Goal: Task Accomplishment & Management: Manage account settings

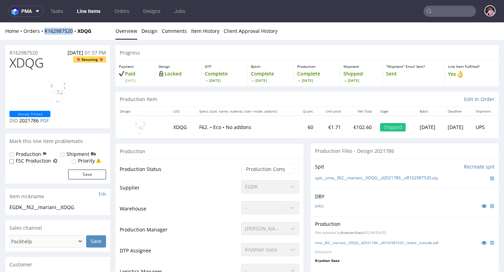
scroll to position [2, 0]
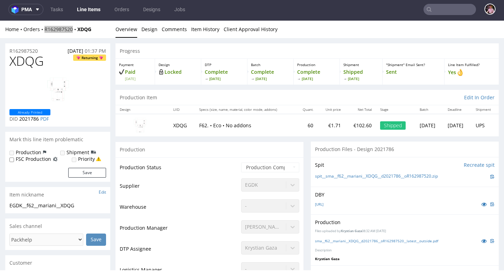
click at [456, 8] on input "text" at bounding box center [450, 9] width 53 height 11
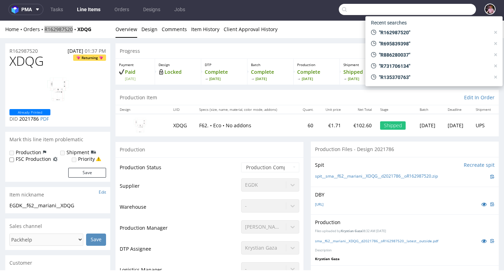
paste input "R502575332"
type input "R502575332"
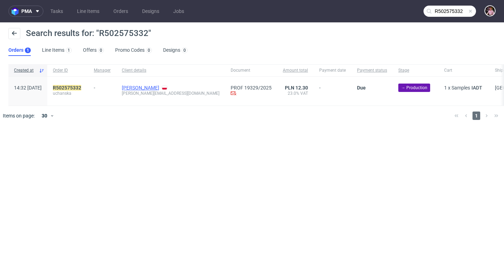
click at [157, 87] on link "Magda Uchańska" at bounding box center [140, 88] width 37 height 6
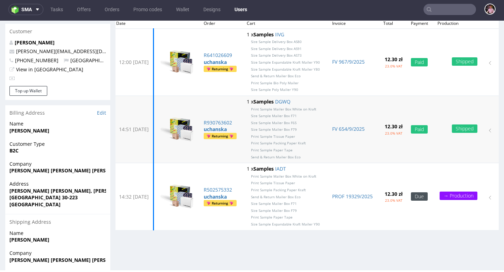
scroll to position [135, 0]
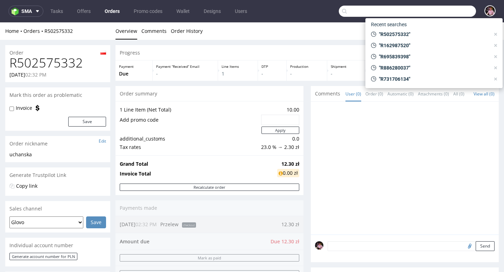
click at [455, 16] on input "text" at bounding box center [407, 11] width 137 height 11
paste input "R640564849"
type input "R640564849"
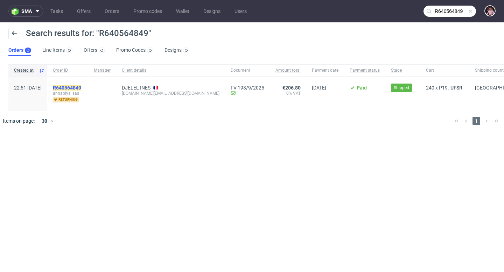
click at [81, 85] on mark "R640564849" at bounding box center [67, 88] width 28 height 6
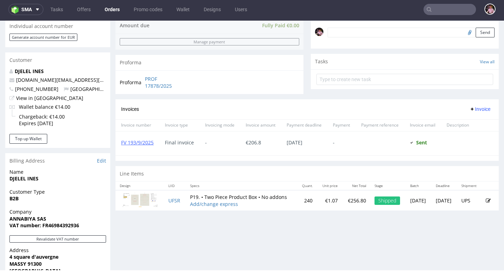
scroll to position [216, 0]
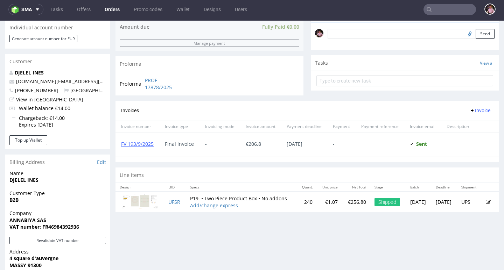
click at [452, 14] on input "text" at bounding box center [450, 9] width 53 height 11
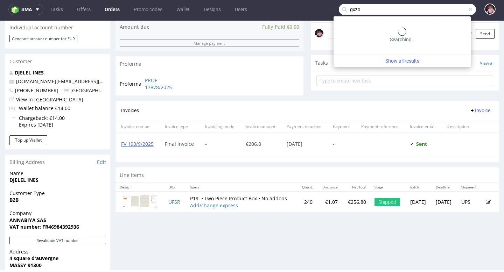
type input "gxzo"
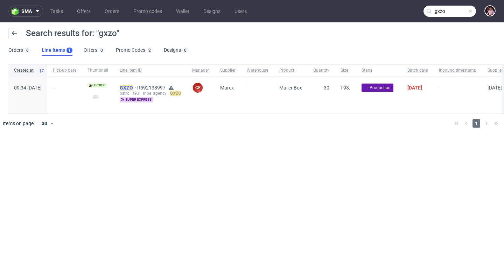
click at [133, 86] on mark "GXZO" at bounding box center [126, 88] width 13 height 6
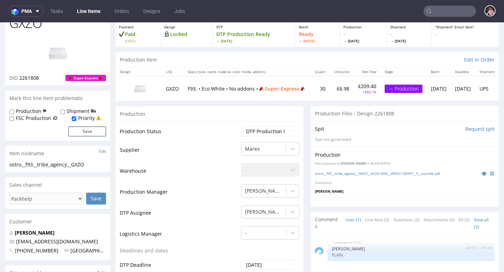
scroll to position [63, 0]
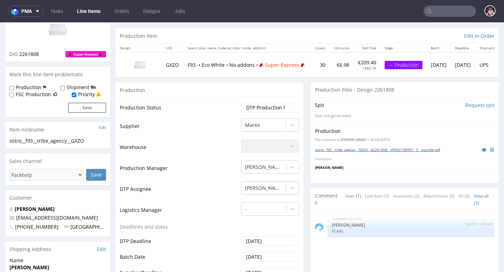
click at [404, 149] on link "ostro__f93__tribe_agency__GXZO__d2261808__oR592138997__5__outside.pdf" at bounding box center [377, 149] width 125 height 5
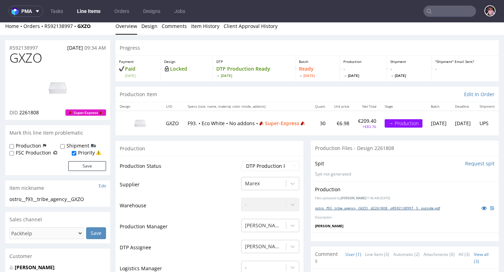
scroll to position [0, 0]
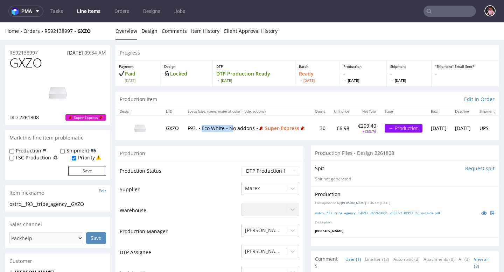
drag, startPoint x: 203, startPoint y: 125, endPoint x: 235, endPoint y: 125, distance: 31.2
click at [235, 125] on p "F93. • Eco White • No addons • Super-Express" at bounding box center [247, 128] width 119 height 7
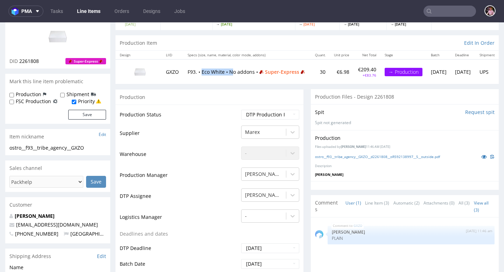
scroll to position [68, 0]
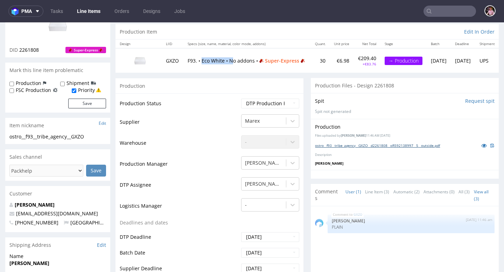
click at [364, 146] on link "ostro__f93__tribe_agency__GXZO__d2261808__oR592138997__5__outside.pdf" at bounding box center [377, 145] width 125 height 5
click at [311, 69] on td "30" at bounding box center [320, 60] width 19 height 24
drag, startPoint x: 204, startPoint y: 57, endPoint x: 221, endPoint y: 57, distance: 16.8
click at [220, 57] on p "F93. • Eco White • No addons • Super-Express" at bounding box center [247, 60] width 119 height 7
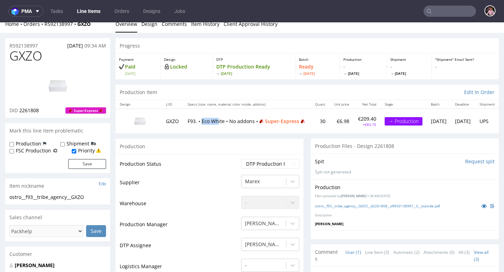
scroll to position [0, 0]
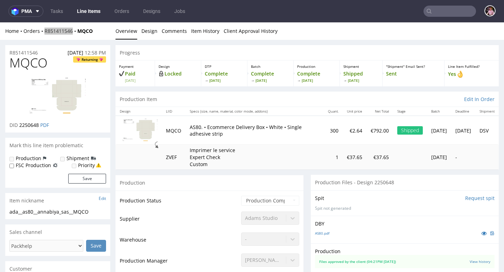
click at [451, 18] on nav "pma Tasks Line Items Orders Designs Jobs" at bounding box center [252, 11] width 504 height 22
click at [447, 11] on input "text" at bounding box center [450, 11] width 53 height 11
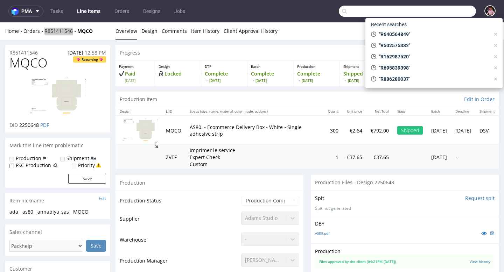
paste input "R269705049"
type input "R269705049"
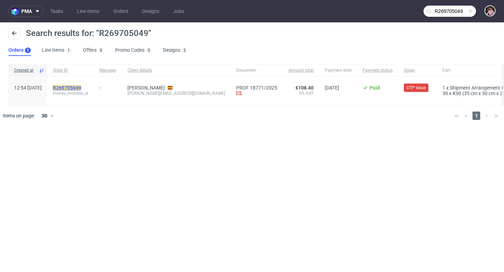
click at [81, 87] on mark "R269705049" at bounding box center [67, 88] width 28 height 6
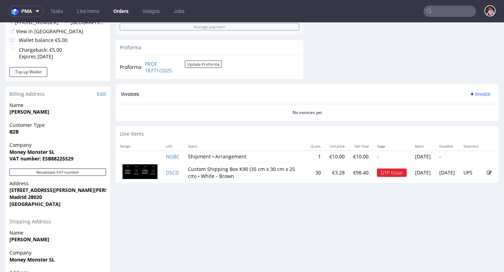
scroll to position [322, 0]
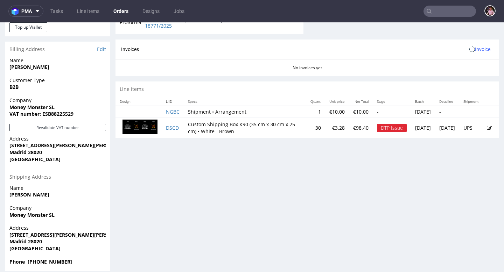
scroll to position [339, 0]
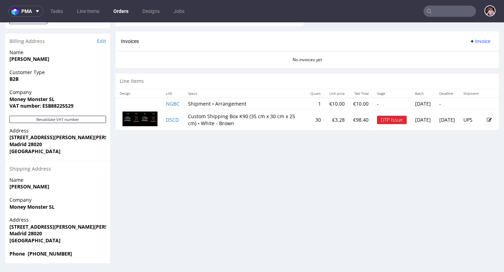
click at [487, 119] on icon at bounding box center [489, 120] width 5 height 5
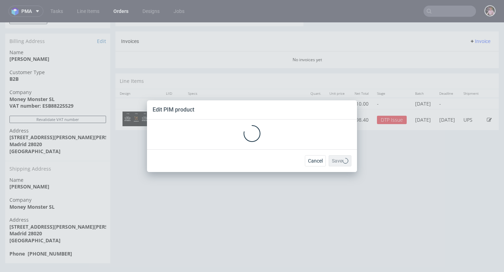
scroll to position [0, 0]
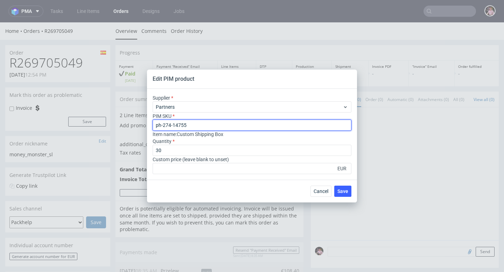
drag, startPoint x: 202, startPoint y: 124, endPoint x: 139, endPoint y: 124, distance: 63.4
click at [139, 124] on div "Edit PIM product Supplier Partners PIM SKU ph-274-14755 Item name : Custom Ship…" at bounding box center [252, 136] width 504 height 272
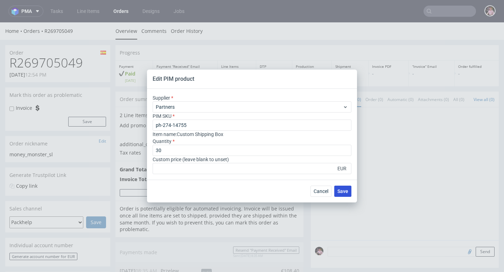
click at [347, 193] on span "Save" at bounding box center [342, 191] width 11 height 5
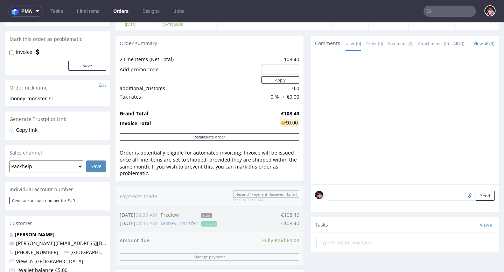
scroll to position [64, 0]
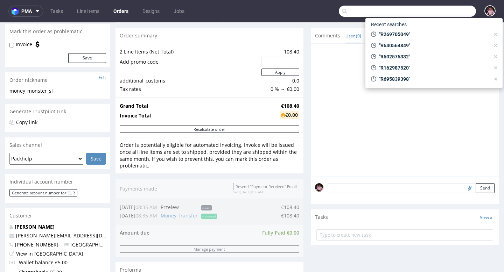
click at [447, 14] on input "text" at bounding box center [407, 11] width 137 height 11
paste input "R318879573"
type input "R318879573"
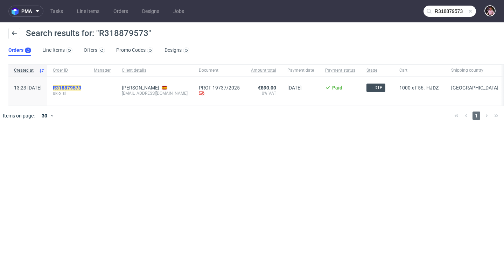
click at [80, 87] on mark "R318879573" at bounding box center [67, 88] width 28 height 6
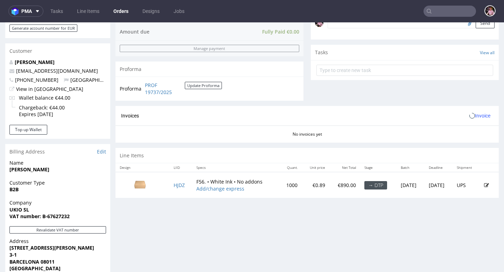
scroll to position [231, 0]
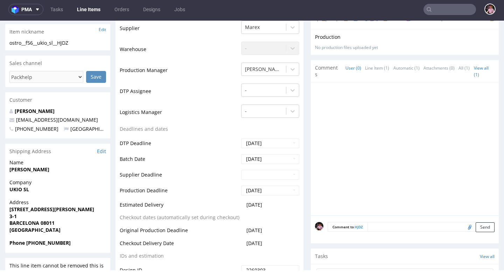
scroll to position [163, 0]
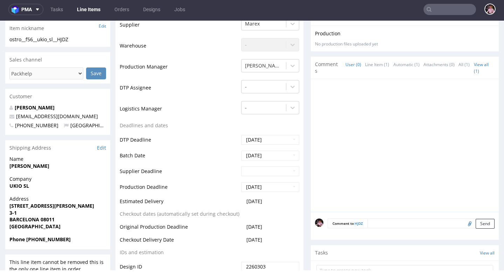
drag, startPoint x: 282, startPoint y: 202, endPoint x: 170, endPoint y: 192, distance: 112.1
click at [172, 193] on tbody "Production Status Waiting for Artwork Waiting for Diecut Waiting for Mockup Wai…" at bounding box center [210, 151] width 180 height 300
click at [189, 85] on td "DTP Assignee" at bounding box center [180, 89] width 120 height 21
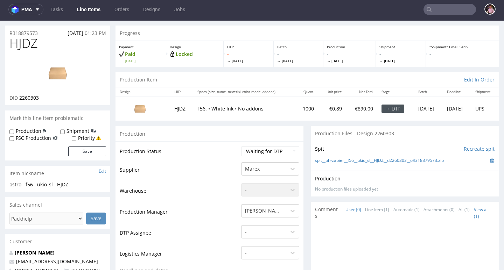
scroll to position [0, 0]
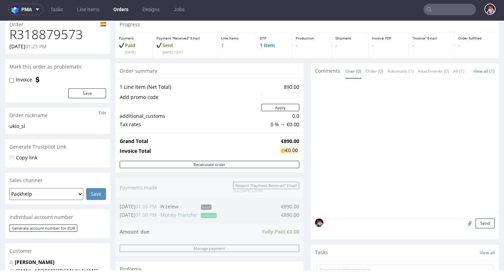
scroll to position [28, 0]
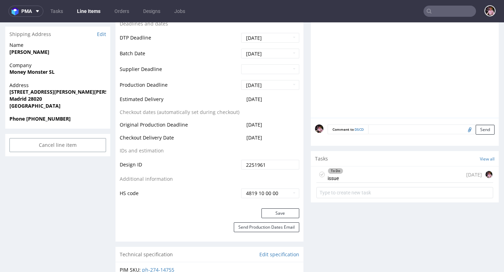
scroll to position [285, 0]
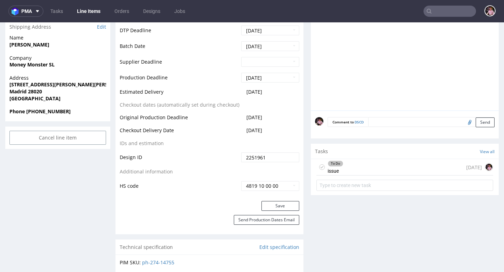
click at [410, 170] on div "To Do issue 21 days ago" at bounding box center [404, 167] width 177 height 16
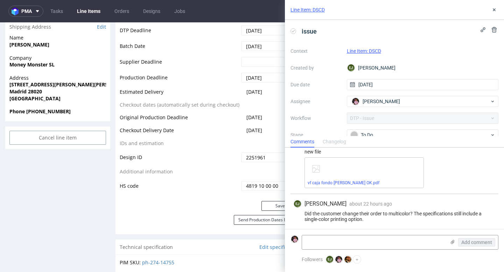
scroll to position [257, 0]
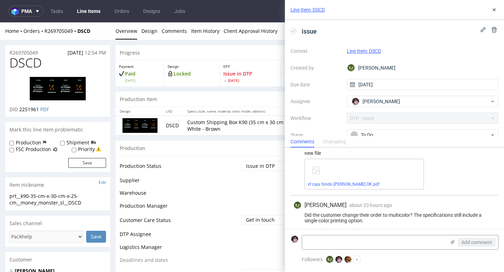
scroll to position [257, 0]
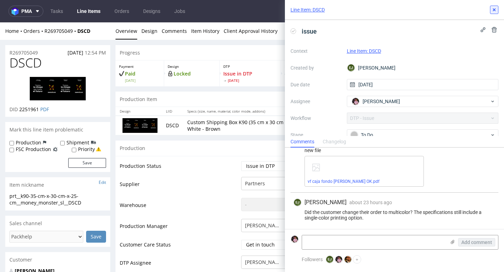
click at [492, 7] on icon at bounding box center [494, 10] width 6 height 6
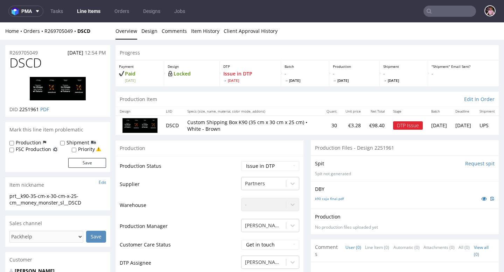
click at [460, 11] on input "text" at bounding box center [450, 11] width 53 height 11
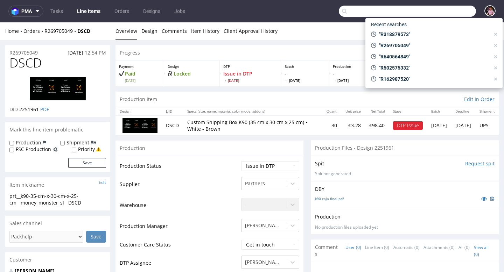
paste input "R248269496"
type input "R248269496"
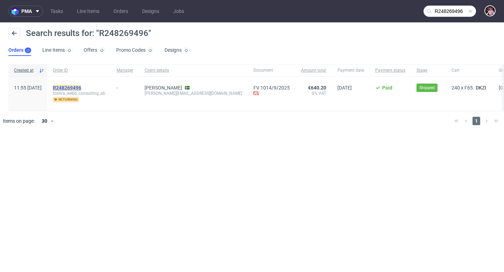
click at [81, 87] on mark "R248269496" at bounding box center [67, 88] width 28 height 6
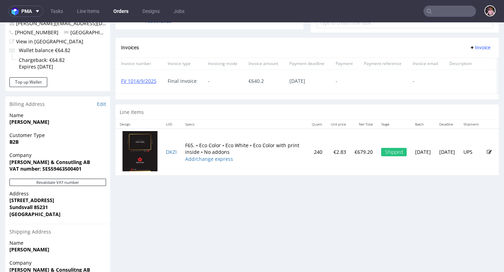
scroll to position [314, 0]
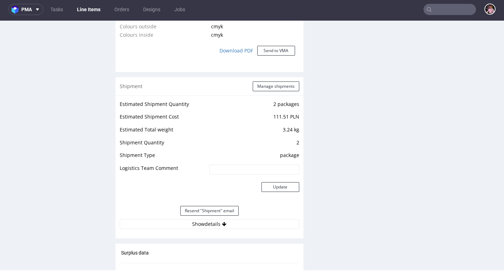
scroll to position [736, 0]
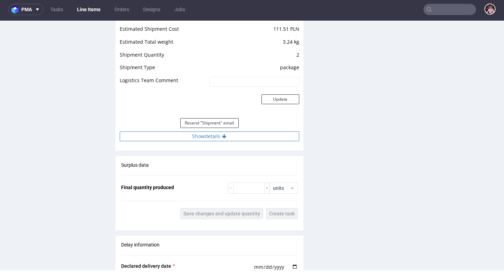
click at [243, 136] on button "Show details" at bounding box center [210, 137] width 180 height 10
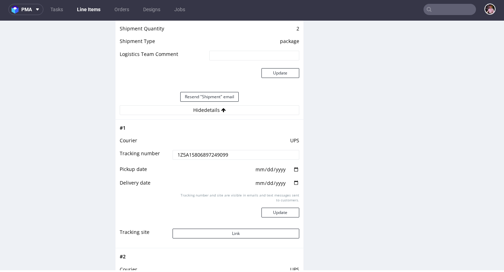
scroll to position [794, 0]
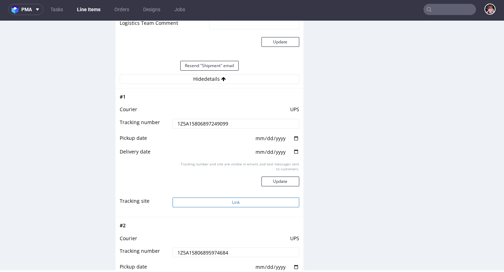
click at [244, 202] on button "Link" at bounding box center [236, 203] width 126 height 10
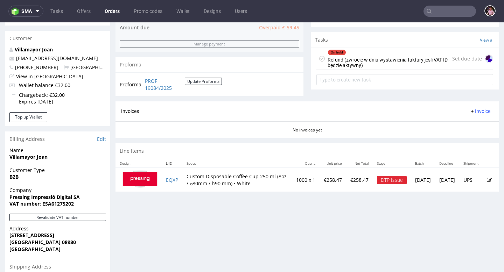
scroll to position [245, 0]
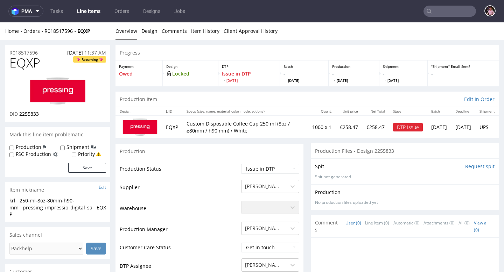
click at [287, 177] on td "Waiting for Artwork Waiting for Diecut Waiting for Mockup Waiting for DTP Waiti…" at bounding box center [269, 171] width 60 height 16
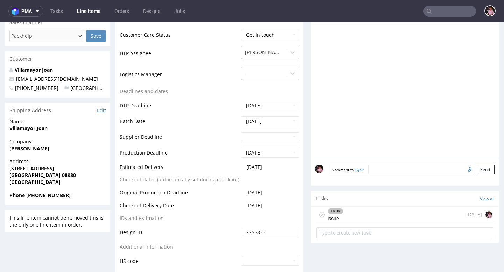
scroll to position [222, 0]
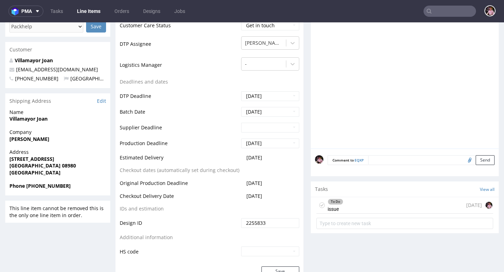
click at [384, 197] on div "To Do issue [DATE]" at bounding box center [404, 205] width 177 height 16
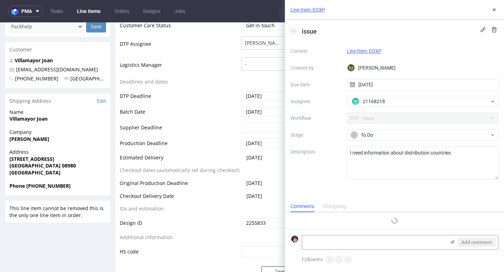
scroll to position [6, 0]
click at [375, 243] on textarea at bounding box center [374, 243] width 144 height 14
paste textarea "[URL][DOMAIN_NAME]"
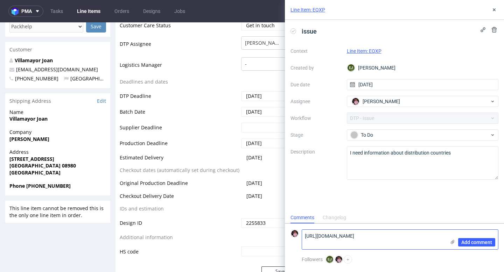
scroll to position [0, 0]
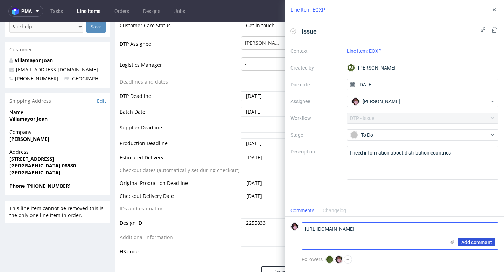
type textarea "[URL][DOMAIN_NAME]"
click at [480, 241] on span "Add comment" at bounding box center [476, 242] width 31 height 5
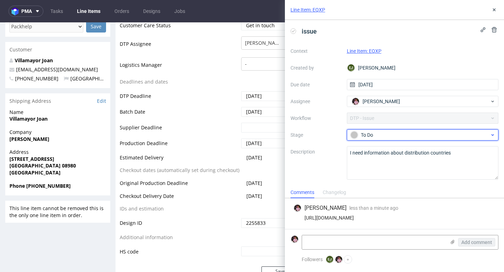
click at [391, 137] on div "To Do" at bounding box center [419, 135] width 139 height 8
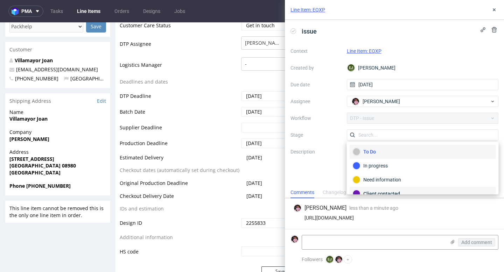
click at [383, 194] on div "Client contacted" at bounding box center [423, 194] width 140 height 8
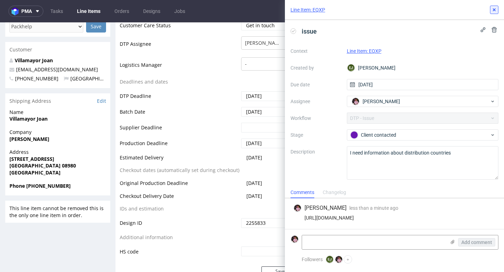
click at [494, 9] on icon at bounding box center [494, 10] width 6 height 6
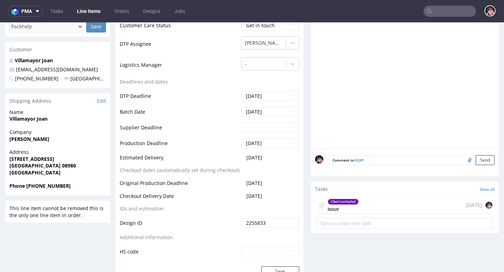
click at [455, 12] on input "text" at bounding box center [450, 11] width 53 height 11
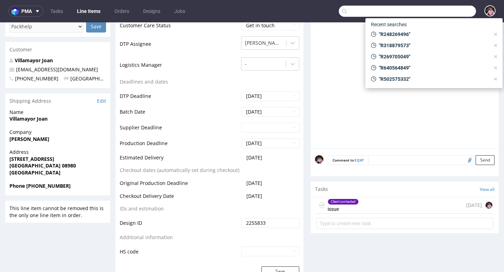
paste input "R943933731"
type input "R943933731"
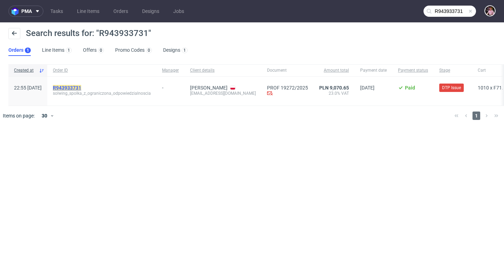
click at [81, 88] on mark "R943933731" at bounding box center [67, 88] width 28 height 6
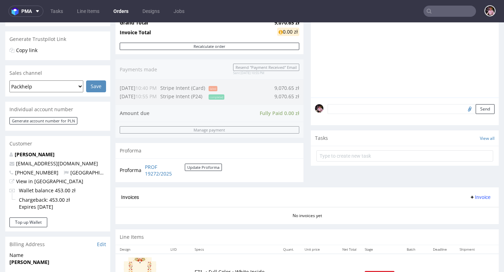
scroll to position [346, 0]
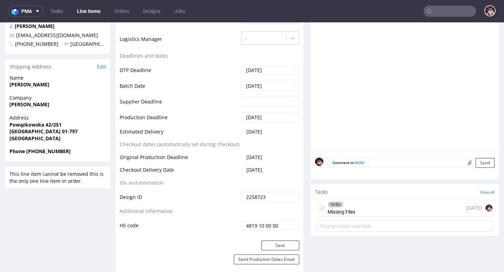
scroll to position [281, 0]
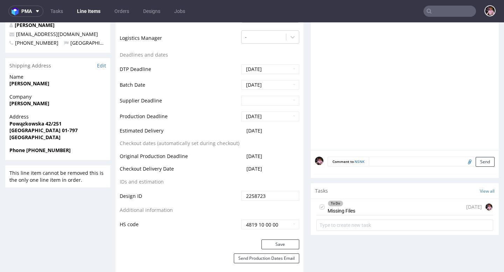
click at [389, 207] on div "To Do Missing Files 3 days ago" at bounding box center [404, 207] width 177 height 16
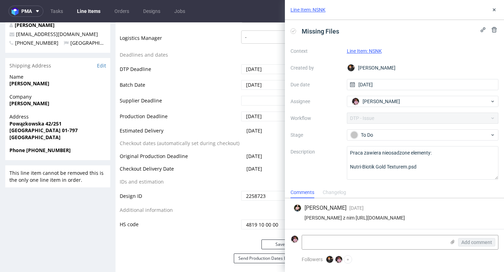
click at [378, 215] on div "macie wątek z nim https://app-eu1.hubspot.com/contacts/25600958/record/0-5/2240…" at bounding box center [394, 218] width 202 height 6
click at [393, 208] on div "Marta Tomaszewska 2 days ago 16th Sep 2025, 14:06 macie wątek z nim https://app…" at bounding box center [395, 213] width 208 height 31
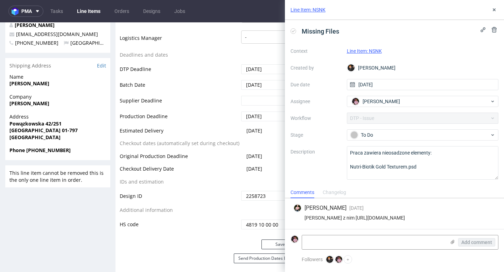
drag, startPoint x: 354, startPoint y: 215, endPoint x: 347, endPoint y: 212, distance: 7.2
click at [347, 215] on div "macie wątek z nim https://app-eu1.hubspot.com/contacts/25600958/record/0-5/2240…" at bounding box center [394, 218] width 202 height 6
copy div "https://app-eu1.hubspot.com/contacts/25600958/record/0-5/224016656589"
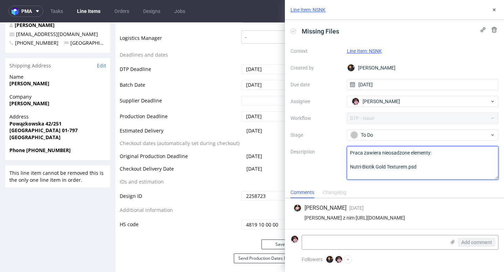
drag, startPoint x: 428, startPoint y: 164, endPoint x: 347, endPoint y: 148, distance: 82.0
click at [347, 148] on textarea "Praca zawiera nieosadzone elementy: Nutri-Biotik Gold Texturem.psd" at bounding box center [423, 163] width 152 height 34
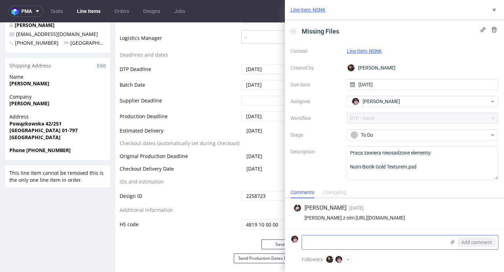
click at [365, 242] on textarea at bounding box center [374, 243] width 144 height 14
paste textarea "https://app-eu1.hubspot.com/contacts/25600958/record/0-5/224016656589"
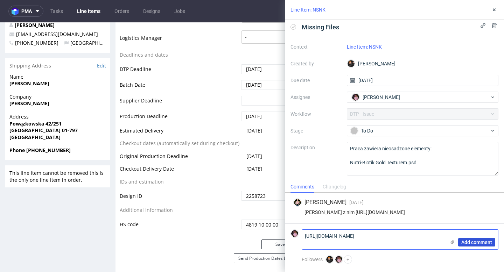
scroll to position [0, 0]
type textarea "https://app-eu1.hubspot.com/contacts/25600958/record/0-5/224016656589"
click at [477, 244] on span "Add comment" at bounding box center [476, 242] width 31 height 5
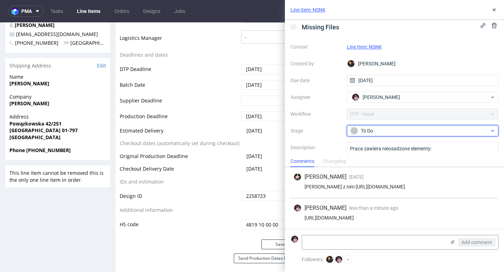
click at [368, 132] on div "To Do" at bounding box center [419, 131] width 139 height 8
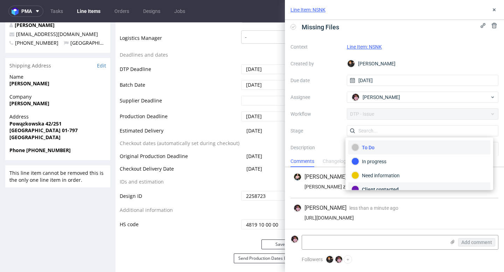
click at [389, 188] on div "Client contacted" at bounding box center [419, 190] width 136 height 8
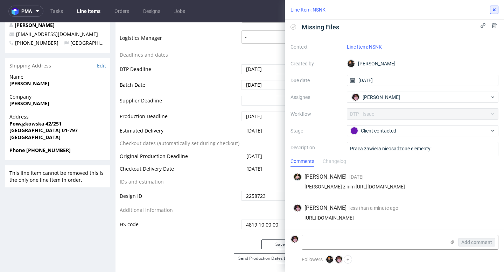
click at [497, 12] on icon at bounding box center [494, 10] width 6 height 6
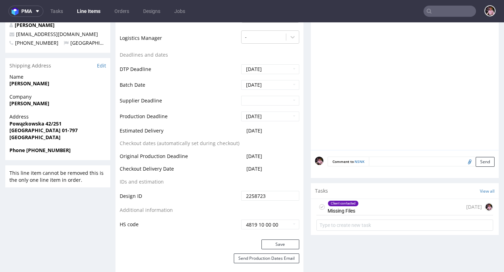
click at [461, 14] on input "text" at bounding box center [450, 11] width 53 height 11
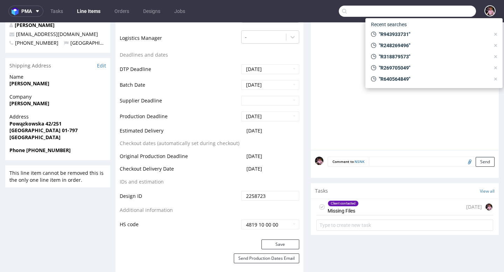
paste input "R731706134"
type input "R731706134"
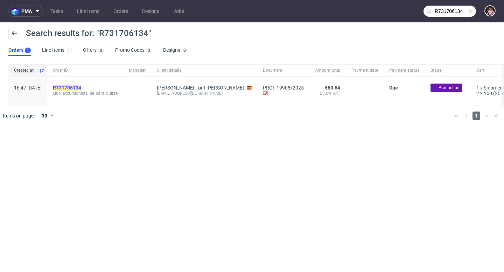
click at [80, 87] on mark "R731706134" at bounding box center [67, 88] width 28 height 6
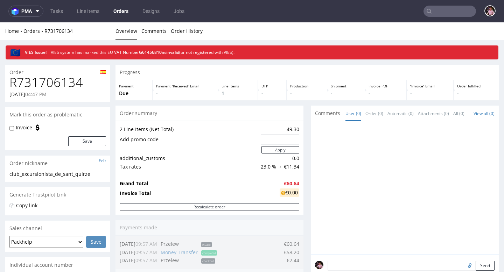
scroll to position [242, 0]
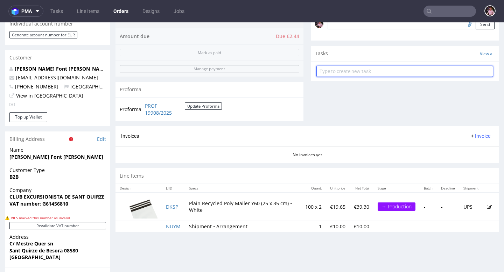
click at [352, 75] on input "text" at bounding box center [404, 71] width 177 height 11
type input "refund"
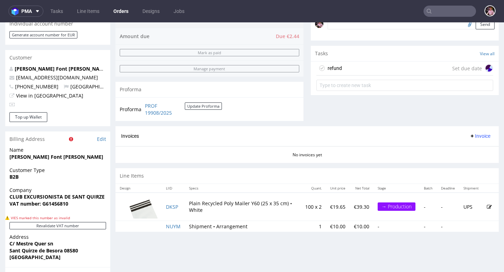
click at [365, 76] on div "refund Set due date" at bounding box center [404, 69] width 177 height 14
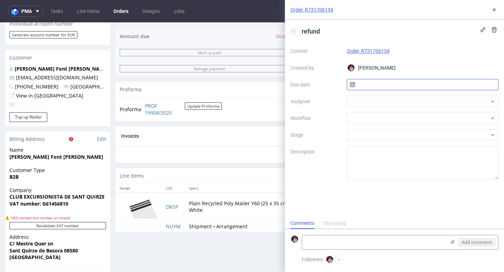
scroll to position [6, 0]
click at [376, 84] on input "text" at bounding box center [423, 84] width 152 height 11
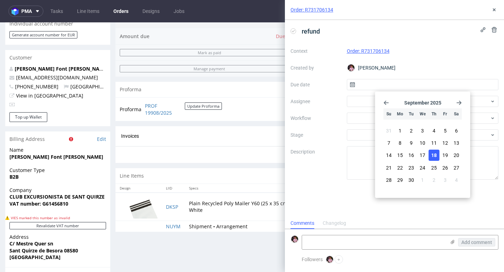
click at [432, 155] on span "18" at bounding box center [434, 155] width 6 height 7
type input "18/09/2025"
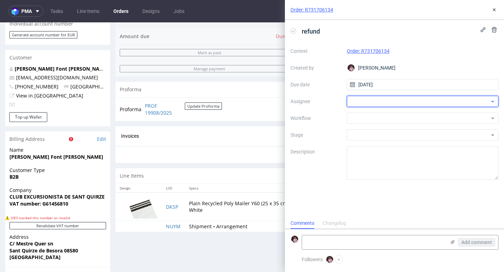
click at [378, 99] on div at bounding box center [423, 101] width 152 height 11
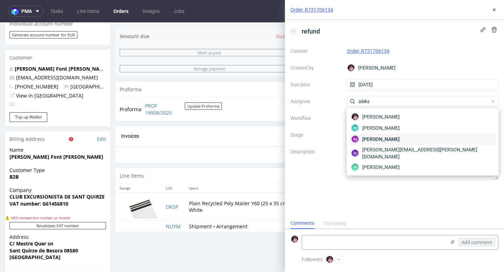
type input "aleks"
click at [400, 141] on span "Aleksandra Łętowska" at bounding box center [380, 139] width 37 height 7
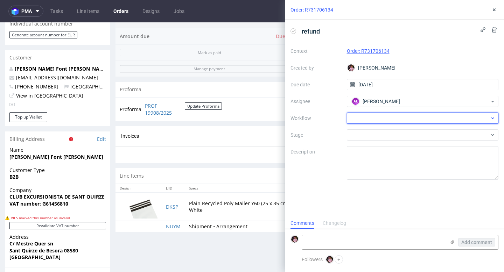
click at [387, 119] on div at bounding box center [423, 118] width 152 height 11
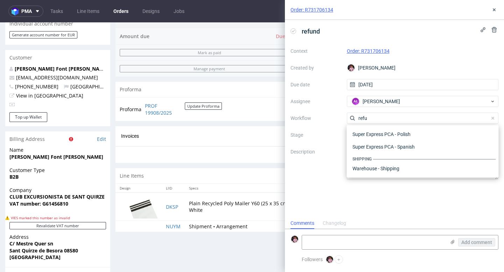
scroll to position [38, 0]
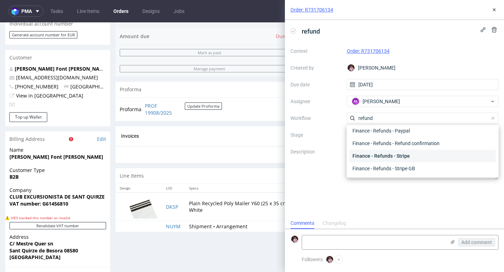
type input "refund"
click at [407, 156] on div "Finance - Refunds - Stripe" at bounding box center [423, 156] width 146 height 13
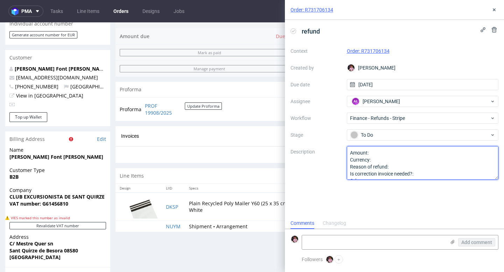
click at [381, 153] on textarea "Amount: Currency: Reason of refund: Is correction invoice needed?: Other:" at bounding box center [423, 163] width 152 height 34
click at [387, 160] on textarea "Amount: Currency: Reason of refund: Is correction invoice needed?: Other:" at bounding box center [423, 163] width 152 height 34
click at [400, 167] on textarea "Amount: Currency: Reason of refund: Is correction invoice needed?: Other:" at bounding box center [423, 163] width 152 height 34
click at [425, 172] on textarea "Amount: Currency: Reason of refund: Is correction invoice needed?: Other:" at bounding box center [423, 163] width 152 height 34
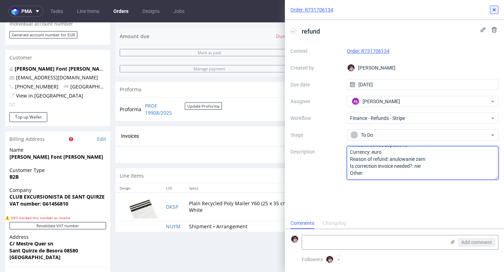
type textarea "Amount: calosc zaplacona Currency: euro Reason of refund: anulowanie zam Is cor…"
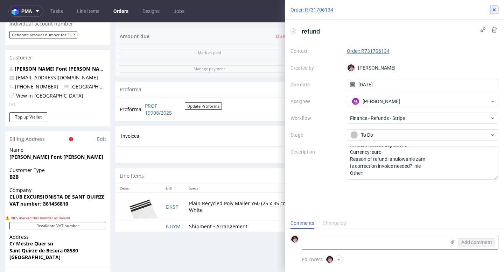
click at [494, 7] on icon at bounding box center [494, 10] width 6 height 6
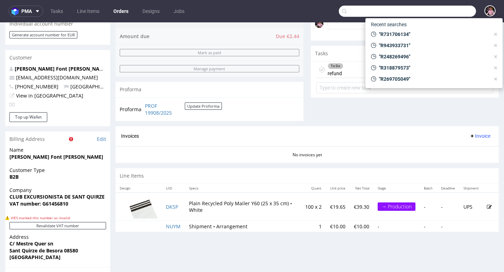
click at [445, 7] on input "text" at bounding box center [407, 11] width 137 height 11
paste input "R886280037"
type input "R886280037"
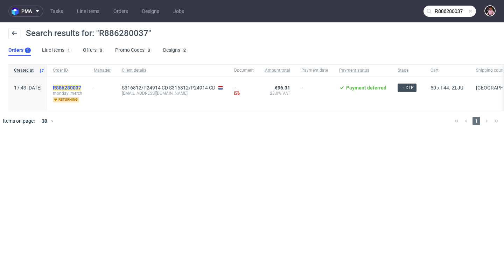
click at [81, 87] on mark "R886280037" at bounding box center [67, 88] width 28 height 6
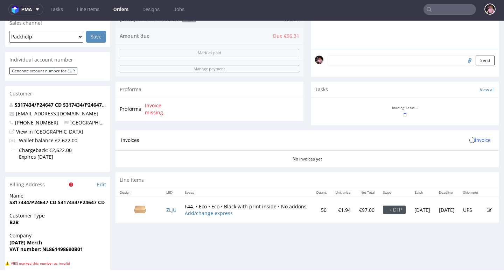
scroll to position [238, 0]
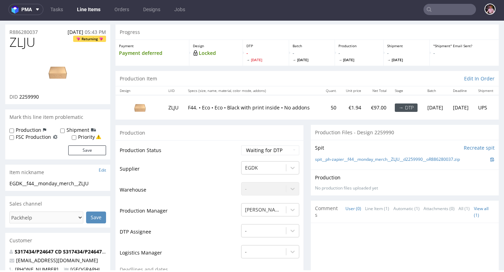
scroll to position [29, 0]
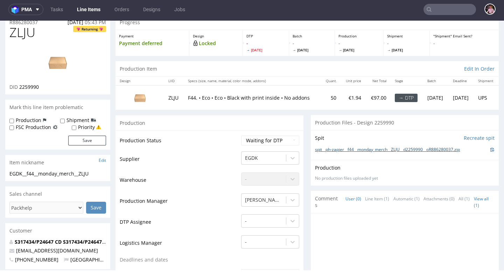
click at [379, 148] on link "spit__ph-zapier__f44__monday_merch__ZLJU__d2259990__oR886280037.zip" at bounding box center [387, 150] width 145 height 6
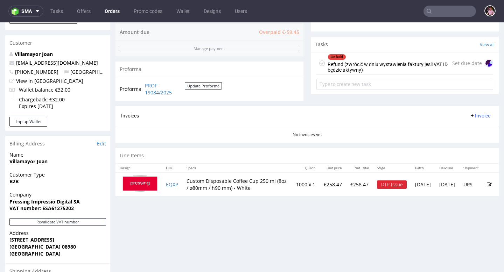
scroll to position [244, 0]
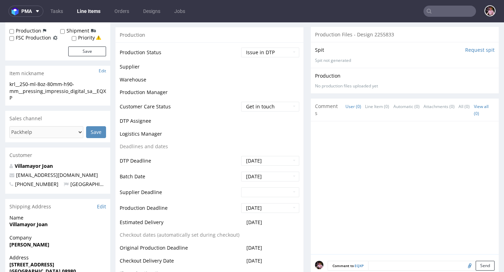
scroll to position [204, 0]
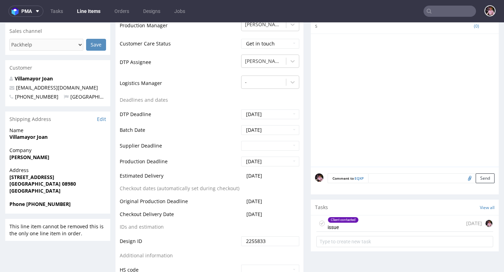
click at [361, 230] on div "Client contacted issue [DATE]" at bounding box center [404, 224] width 177 height 16
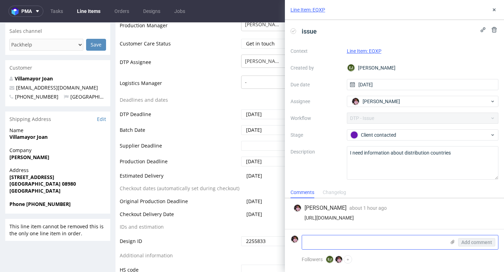
click at [360, 240] on textarea at bounding box center [374, 243] width 144 height 14
type textarea "hiszpania only"
click at [465, 244] on span "Add comment" at bounding box center [476, 242] width 31 height 5
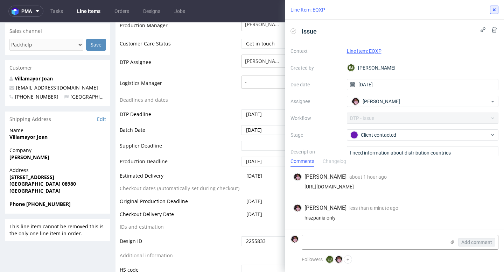
click at [495, 7] on icon at bounding box center [494, 10] width 6 height 6
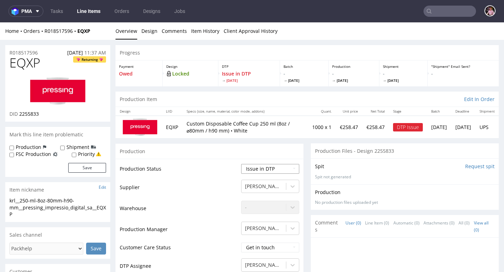
click at [257, 167] on select "Waiting for Artwork Waiting for Diecut Waiting for Mockup Waiting for DTP Waiti…" at bounding box center [270, 169] width 58 height 10
select select "back_for_dtp"
click at [241, 164] on select "Waiting for Artwork Waiting for Diecut Waiting for Mockup Waiting for DTP Waiti…" at bounding box center [270, 169] width 58 height 10
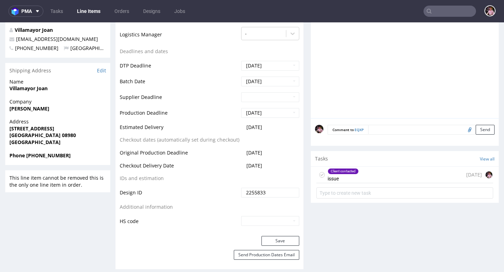
scroll to position [277, 0]
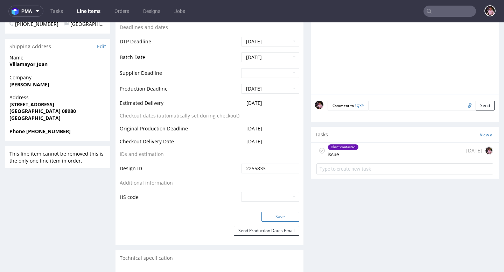
click at [275, 214] on button "Save" at bounding box center [280, 217] width 38 height 10
